Goal: Transaction & Acquisition: Purchase product/service

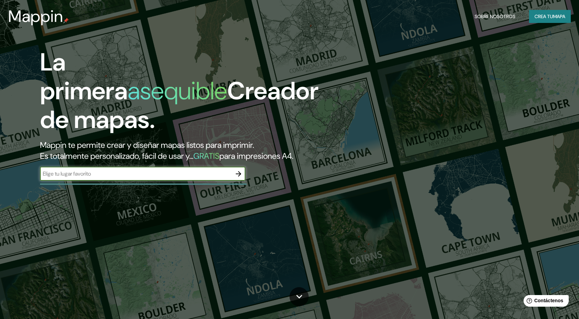
click at [538, 15] on font "Crea tu" at bounding box center [543, 16] width 18 height 6
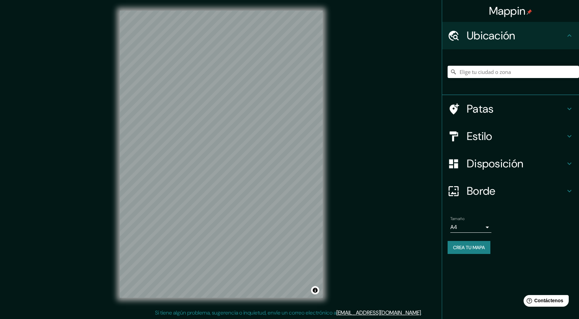
scroll to position [1, 0]
click at [474, 73] on input "Elige tu ciudad o zona" at bounding box center [512, 72] width 131 height 12
type input "Huaraz, Departamento de Áncash, Perú"
click at [573, 71] on icon "Claro" at bounding box center [573, 72] width 4 height 4
click at [534, 73] on input "Elige tu ciudad o zona" at bounding box center [512, 72] width 131 height 12
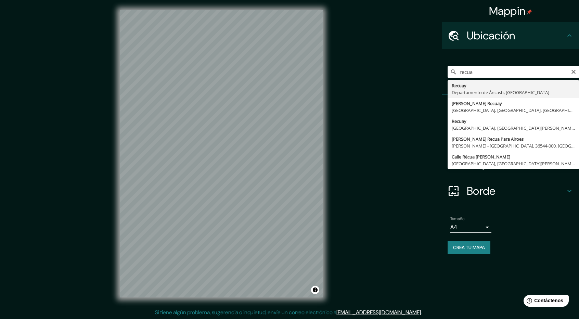
drag, startPoint x: 467, startPoint y: 85, endPoint x: 461, endPoint y: 94, distance: 10.2
type input "Recuay, Departamento de Áncash, Perú"
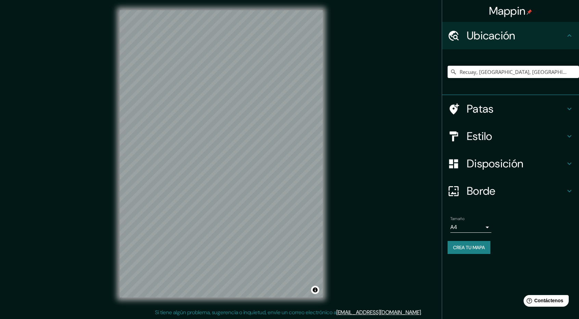
click at [568, 106] on icon at bounding box center [569, 109] width 8 height 8
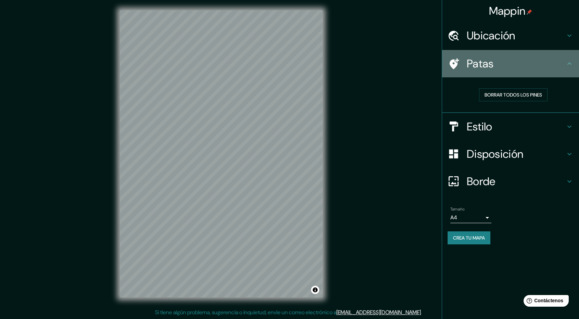
click at [568, 68] on div "Patas" at bounding box center [510, 63] width 137 height 27
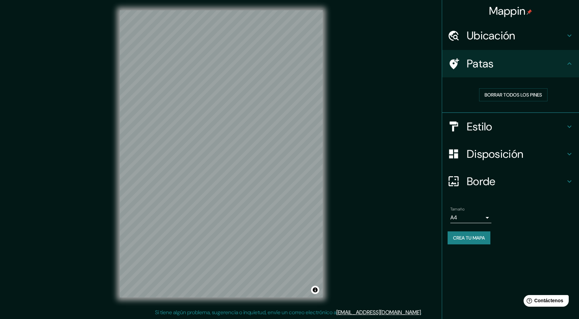
click at [483, 218] on body "Mappin Ubicación Recuay, Departamento de Áncash, Perú Patas Borrar todos los pi…" at bounding box center [289, 158] width 579 height 319
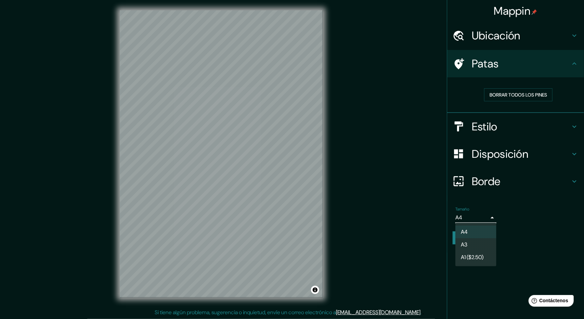
click at [485, 243] on li "A3" at bounding box center [475, 244] width 41 height 13
type input "a4"
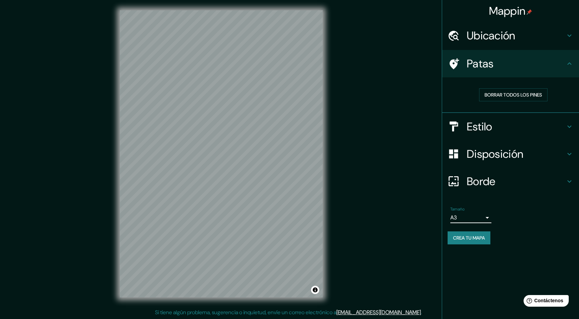
click at [525, 183] on h4 "Borde" at bounding box center [516, 181] width 99 height 14
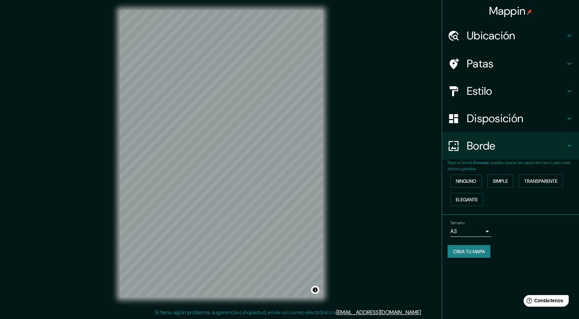
click at [570, 144] on icon at bounding box center [569, 146] width 8 height 8
click at [568, 119] on icon at bounding box center [569, 118] width 8 height 8
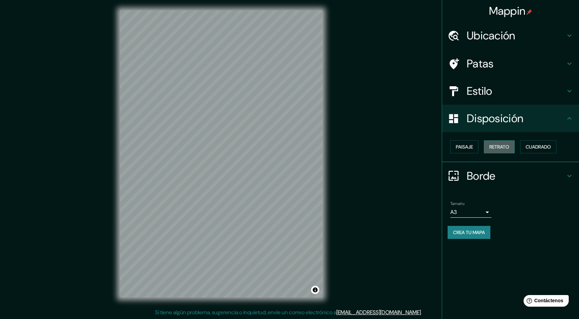
click at [500, 146] on font "Retrato" at bounding box center [499, 147] width 20 height 6
click at [465, 146] on font "Paisaje" at bounding box center [464, 147] width 17 height 6
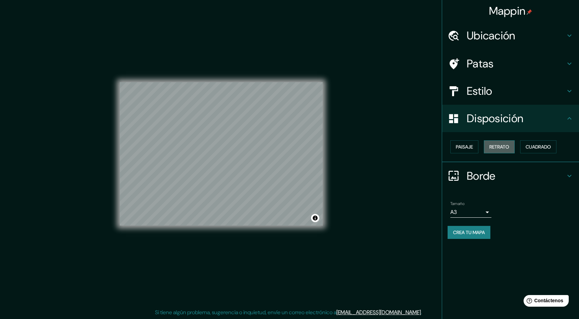
click at [492, 145] on font "Retrato" at bounding box center [499, 147] width 20 height 6
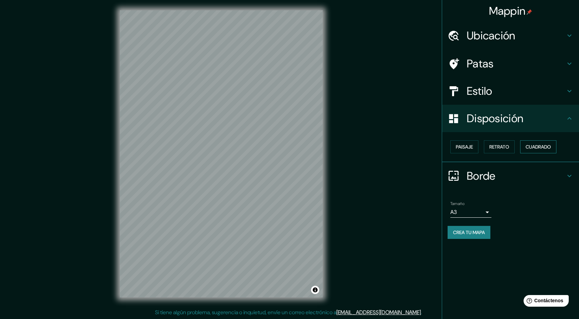
click at [535, 144] on font "Cuadrado" at bounding box center [537, 147] width 25 height 6
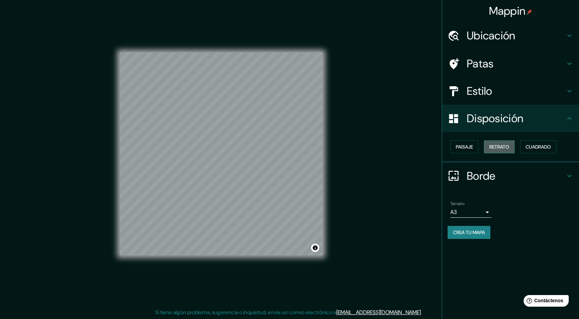
click at [513, 144] on button "Retrato" at bounding box center [499, 146] width 31 height 13
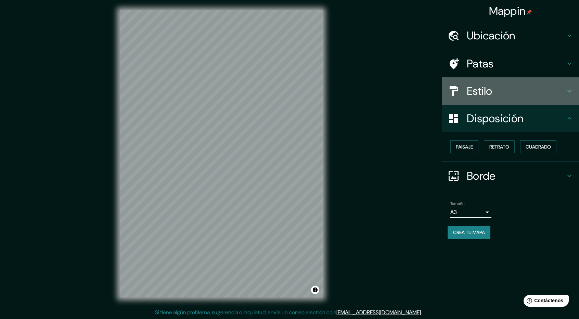
click at [536, 92] on h4 "Estilo" at bounding box center [516, 91] width 99 height 14
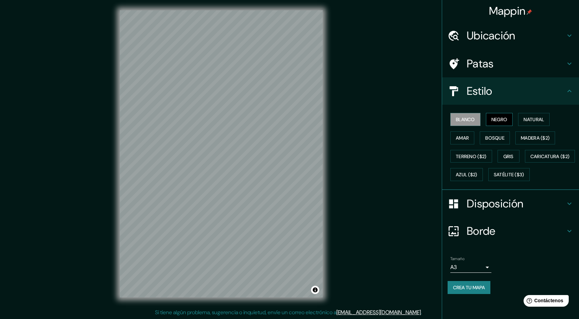
click at [504, 119] on font "Negro" at bounding box center [499, 119] width 16 height 6
click at [473, 119] on font "Blanco" at bounding box center [465, 119] width 19 height 6
click at [475, 137] on div "Blanco Negro Natural Amar Bosque Madera ($2) Terreno ($2) Gris Caricatura ($2) …" at bounding box center [512, 147] width 131 height 74
click at [468, 137] on font "Amar" at bounding box center [462, 138] width 13 height 6
click at [469, 117] on font "Blanco" at bounding box center [465, 119] width 19 height 6
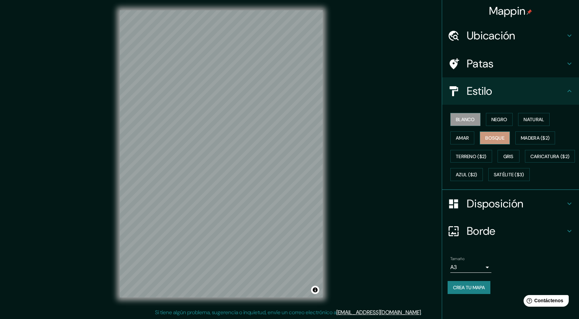
click at [504, 141] on font "Bosque" at bounding box center [494, 137] width 19 height 9
click at [508, 154] on font "Gris" at bounding box center [508, 156] width 10 height 6
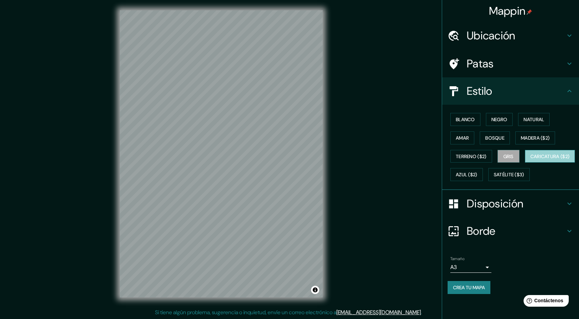
click at [530, 161] on font "Caricatura ($2)" at bounding box center [549, 156] width 39 height 9
click at [494, 178] on font "Satélite ($3)" at bounding box center [509, 175] width 30 height 6
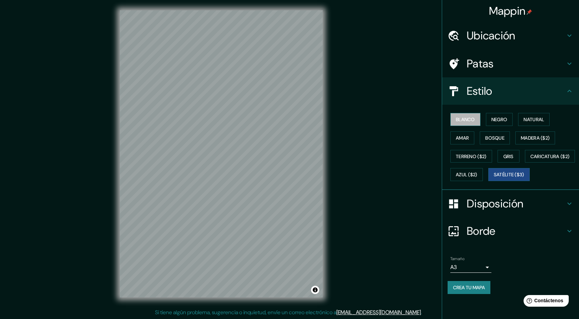
click at [470, 119] on font "Blanco" at bounding box center [465, 119] width 19 height 6
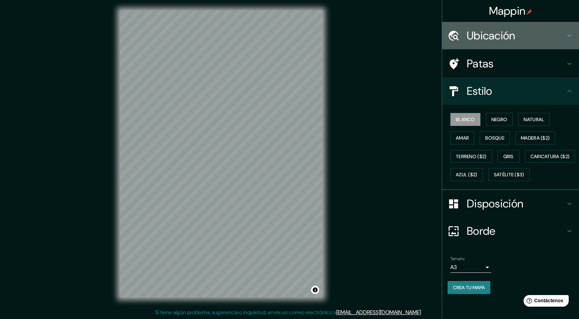
click at [570, 34] on icon at bounding box center [569, 35] width 8 height 8
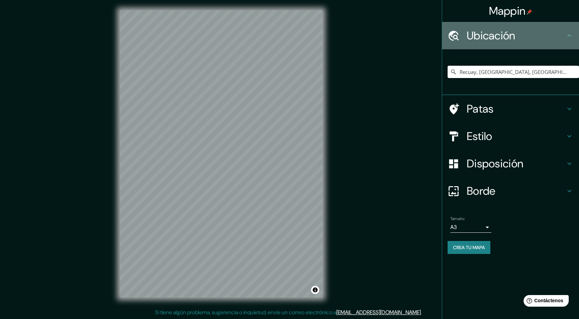
click at [570, 34] on icon at bounding box center [569, 35] width 8 height 8
click at [566, 37] on icon at bounding box center [569, 35] width 8 height 8
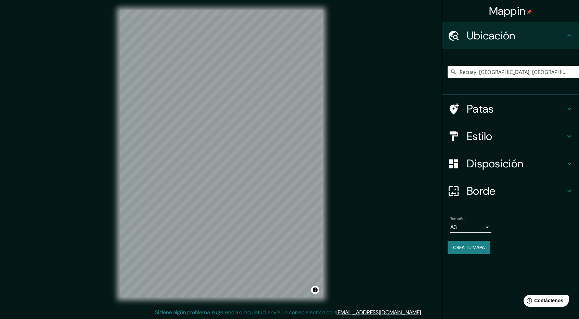
click at [476, 249] on font "Crea tu mapa" at bounding box center [469, 247] width 32 height 6
